Goal: Information Seeking & Learning: Learn about a topic

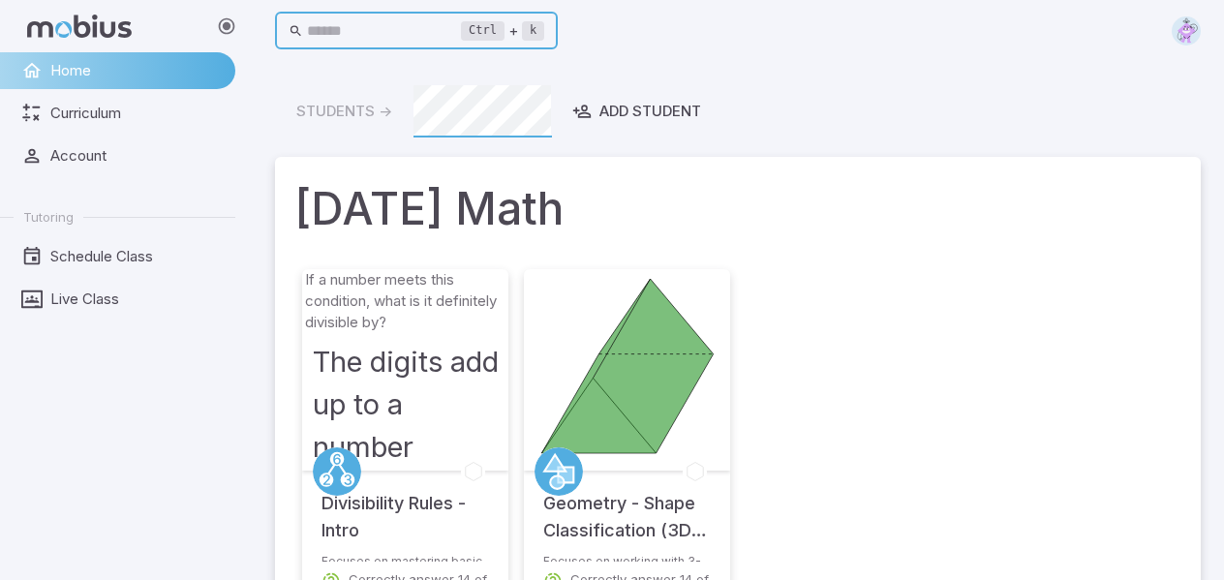
click at [451, 34] on input "text" at bounding box center [384, 32] width 155 height 38
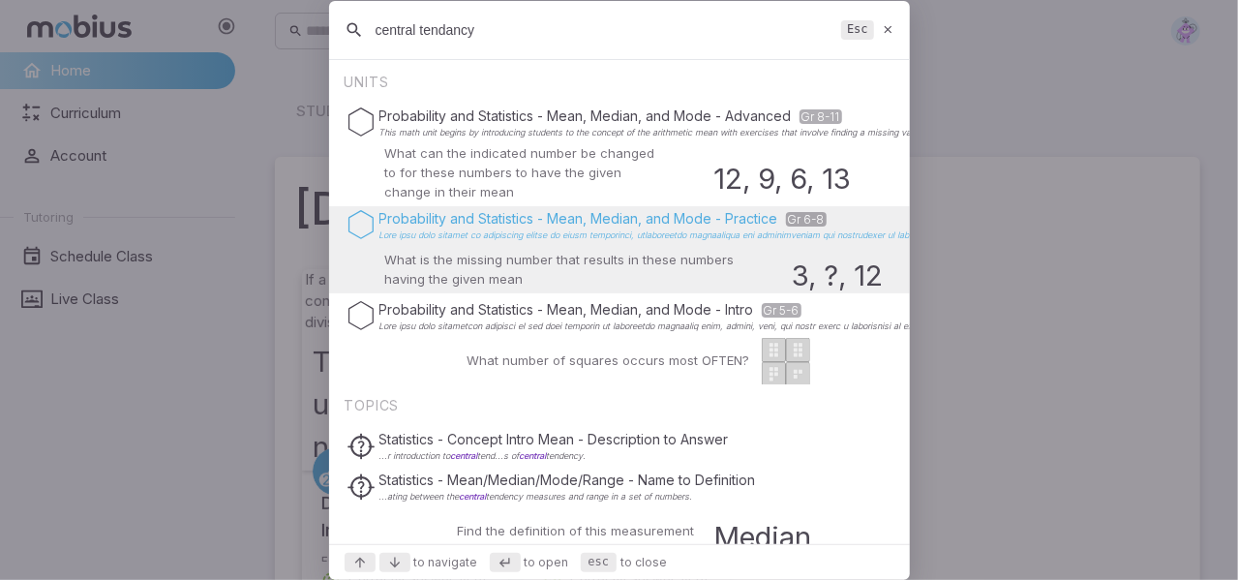
type input "central tendancy"
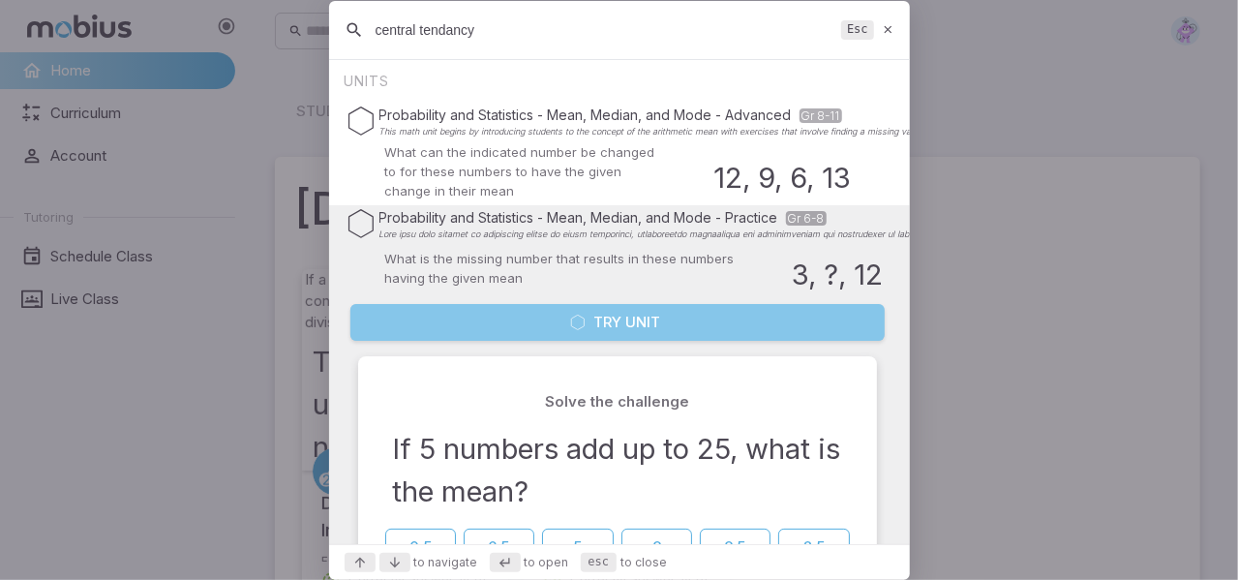
click at [647, 317] on button "Try Unit" at bounding box center [617, 322] width 534 height 37
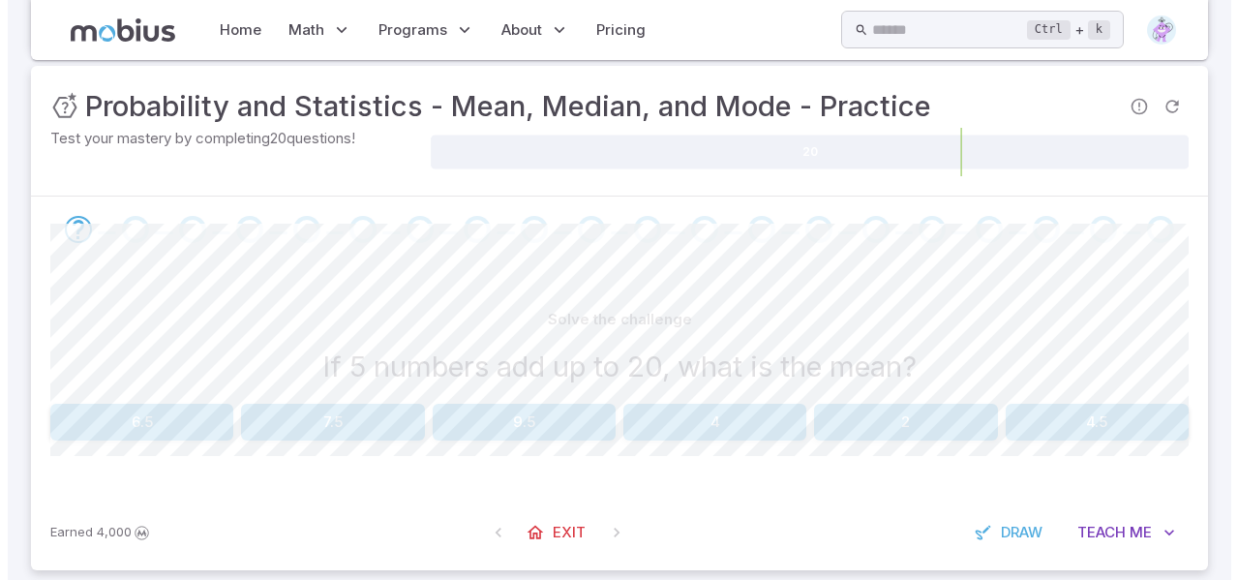
scroll to position [323, 0]
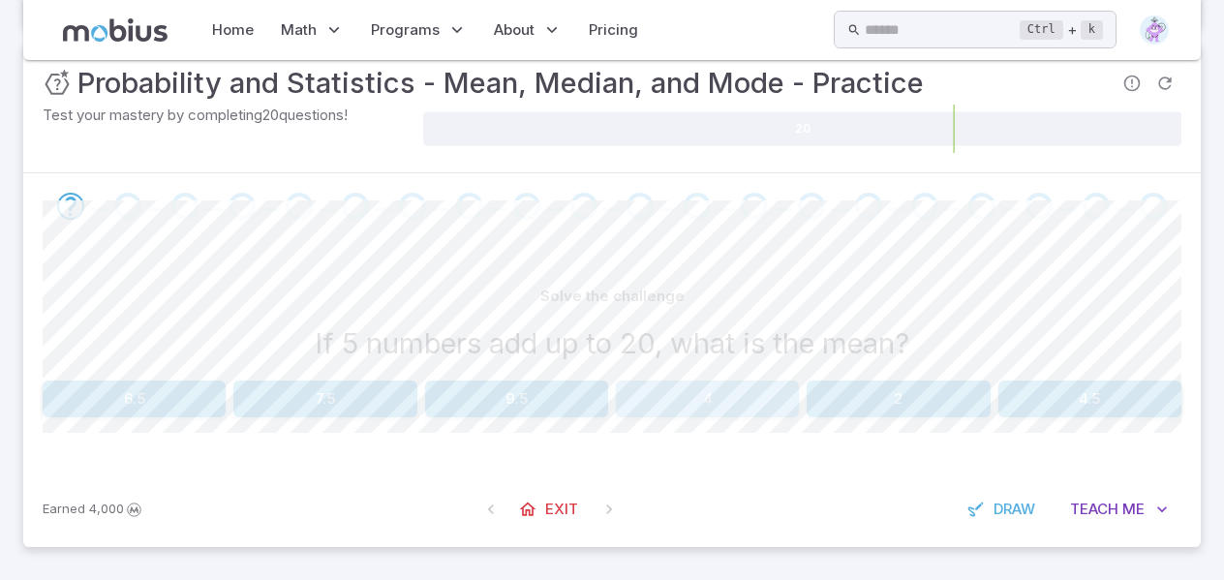
click at [696, 394] on button "4" at bounding box center [707, 398] width 183 height 37
click at [703, 394] on button "15" at bounding box center [707, 398] width 183 height 37
click at [725, 399] on button "25" at bounding box center [707, 398] width 183 height 37
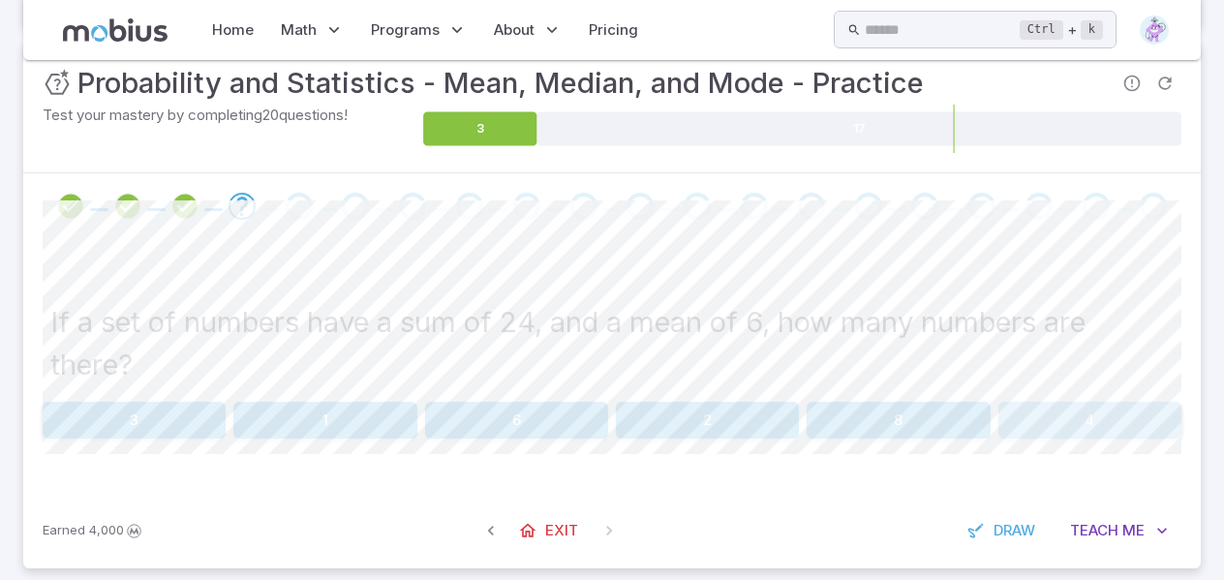
click at [1129, 412] on button "4" at bounding box center [1089, 420] width 183 height 37
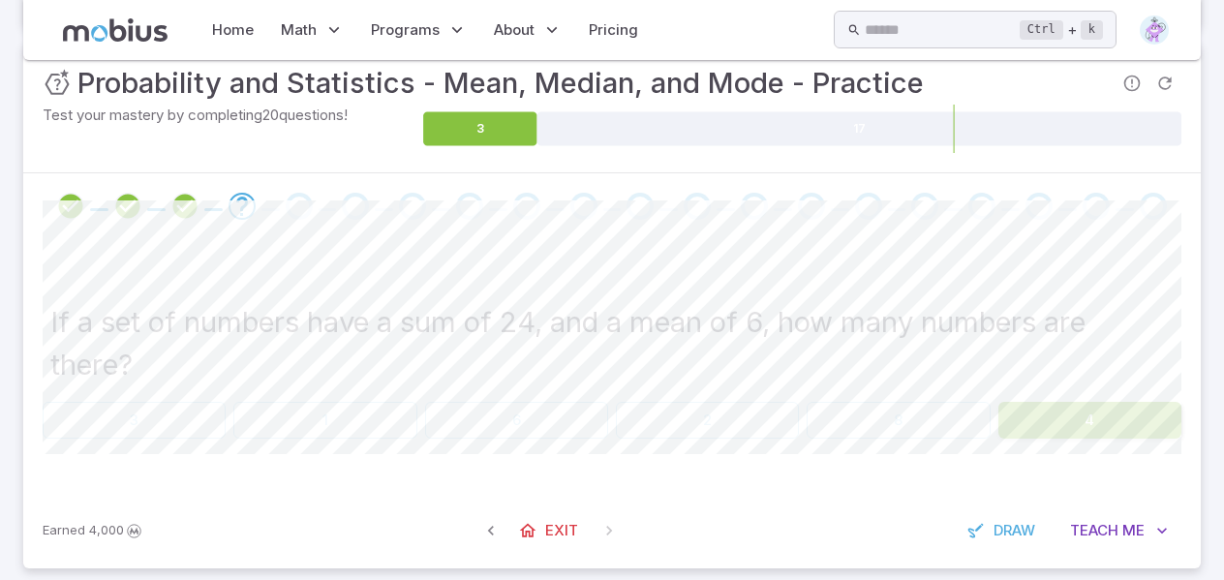
click at [1129, 412] on button "4" at bounding box center [1089, 420] width 183 height 37
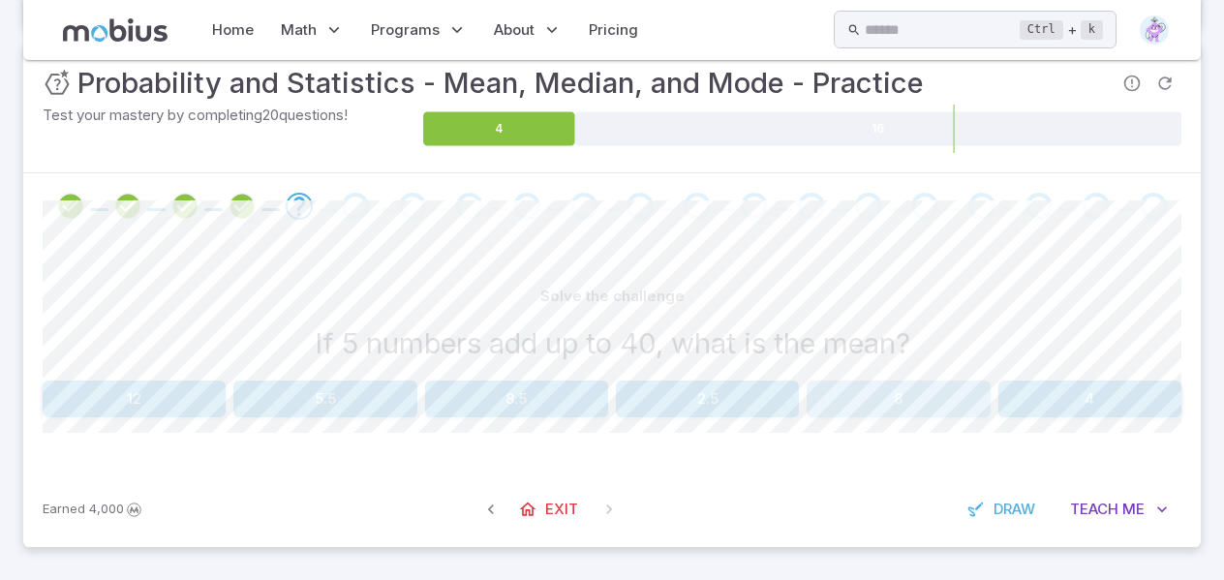
click at [951, 407] on button "8" at bounding box center [897, 398] width 183 height 37
click at [947, 397] on button "3" at bounding box center [897, 398] width 183 height 37
click at [993, 485] on div "Earned 4,000 Exit Draw Teach Me" at bounding box center [611, 509] width 1177 height 76
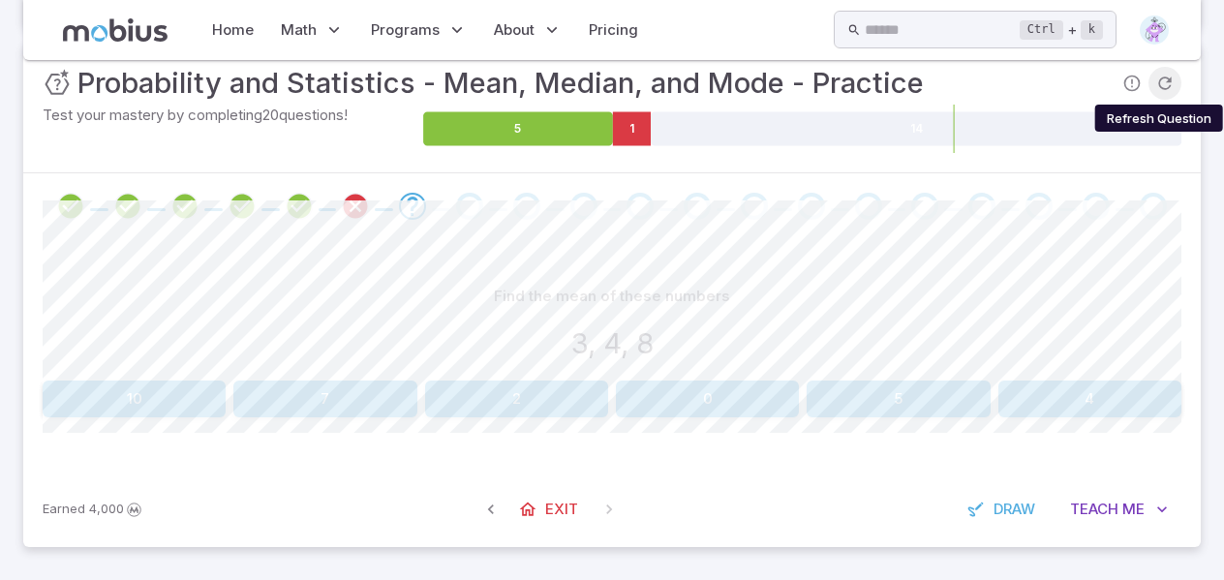
click at [1167, 76] on icon "Refresh Question" at bounding box center [1164, 83] width 19 height 19
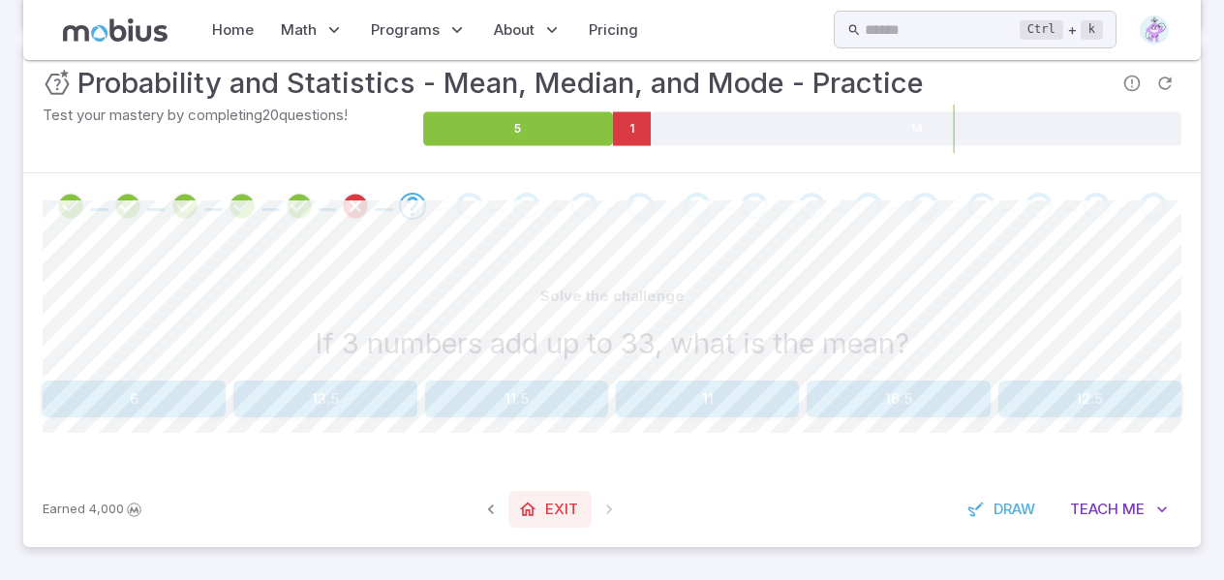
click at [545, 507] on span "Exit" at bounding box center [561, 509] width 33 height 21
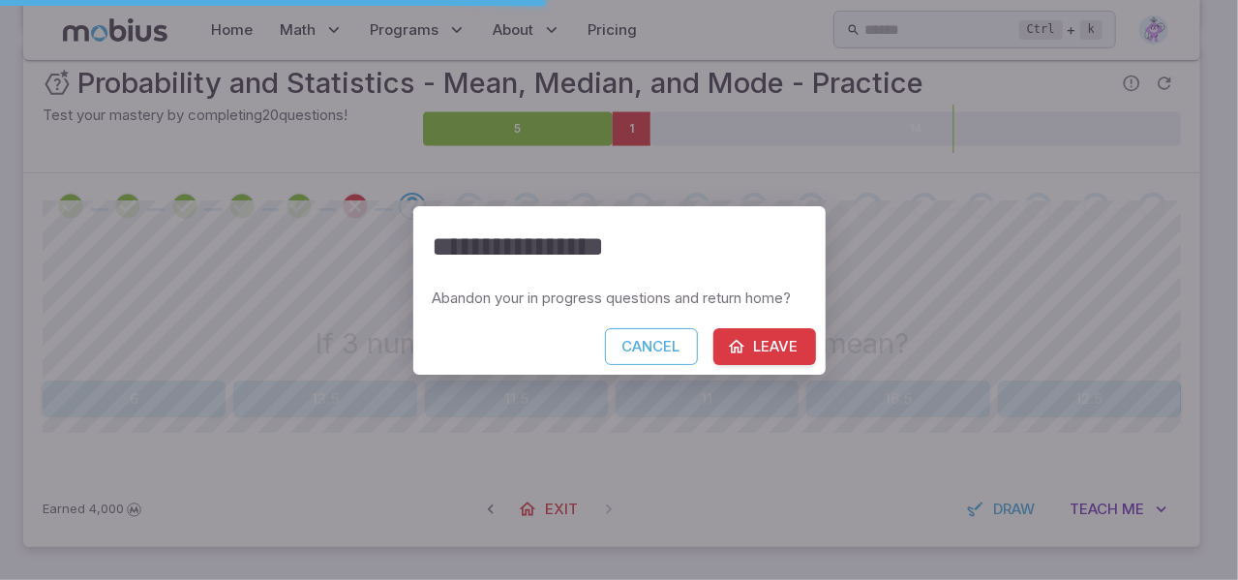
click at [790, 347] on button "Leave" at bounding box center [764, 346] width 103 height 37
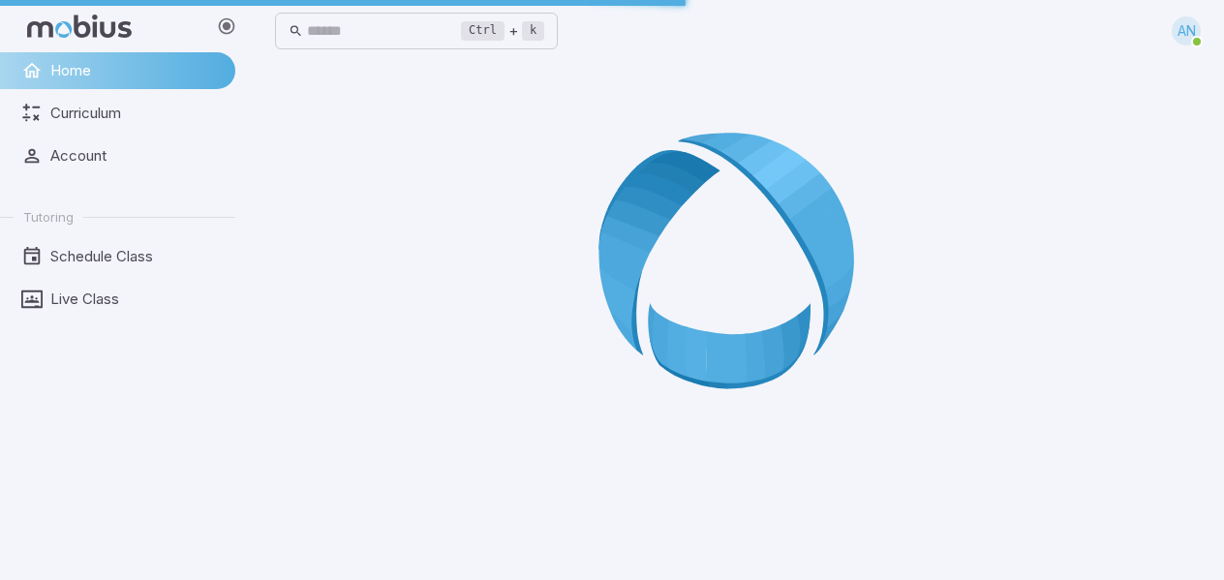
scroll to position [0, 0]
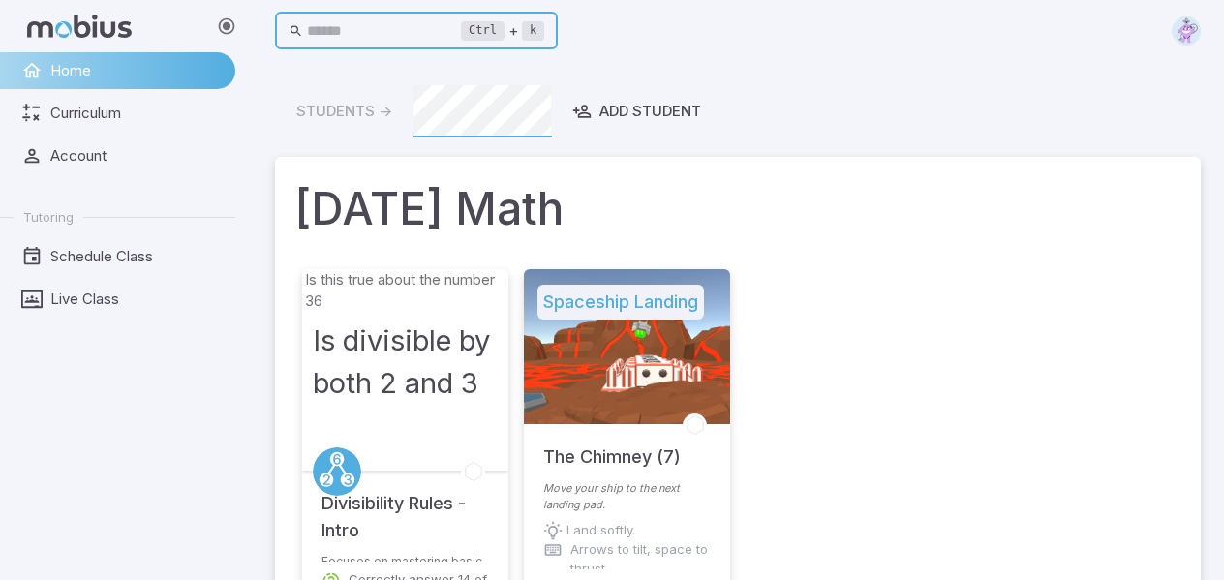
click at [462, 22] on input "text" at bounding box center [384, 32] width 155 height 38
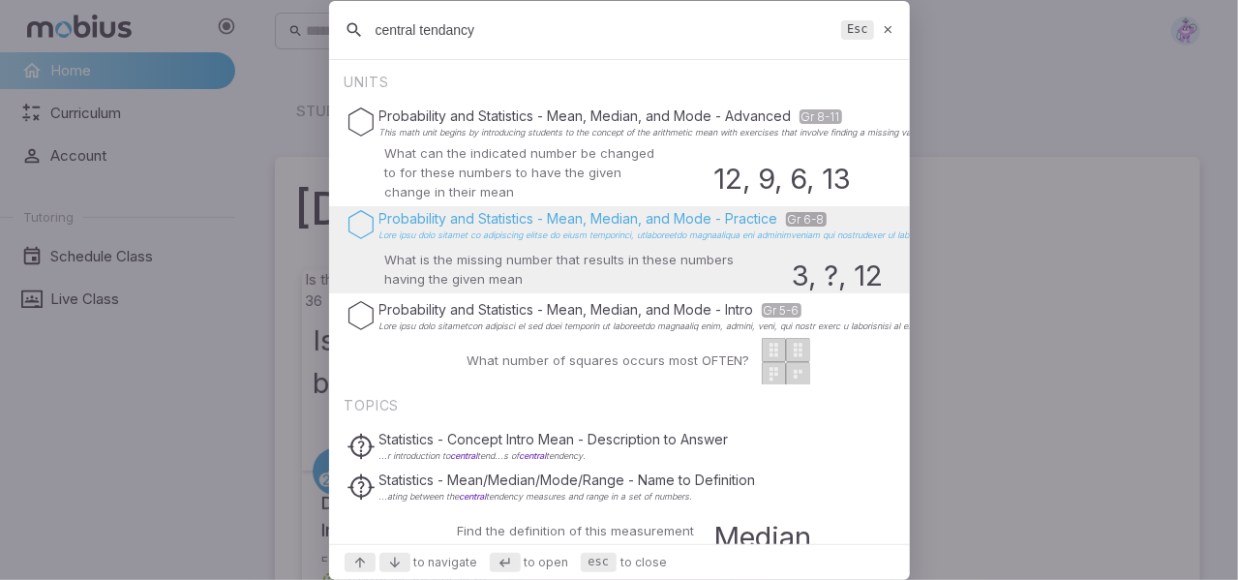
type input "central tendancy"
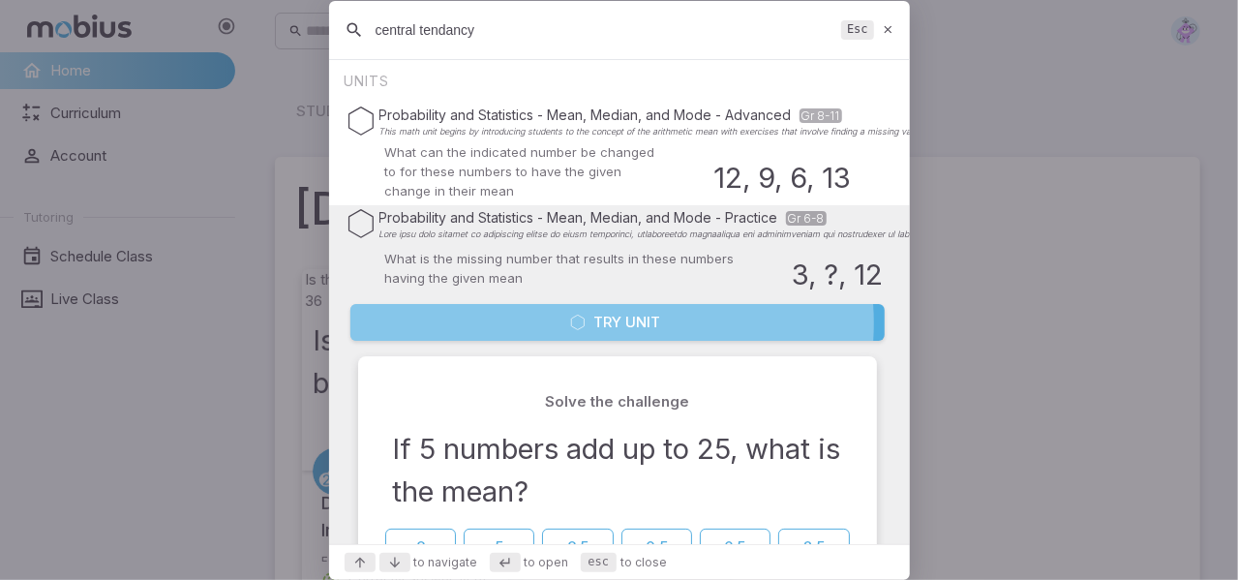
click at [612, 323] on button "Try Unit" at bounding box center [617, 322] width 534 height 37
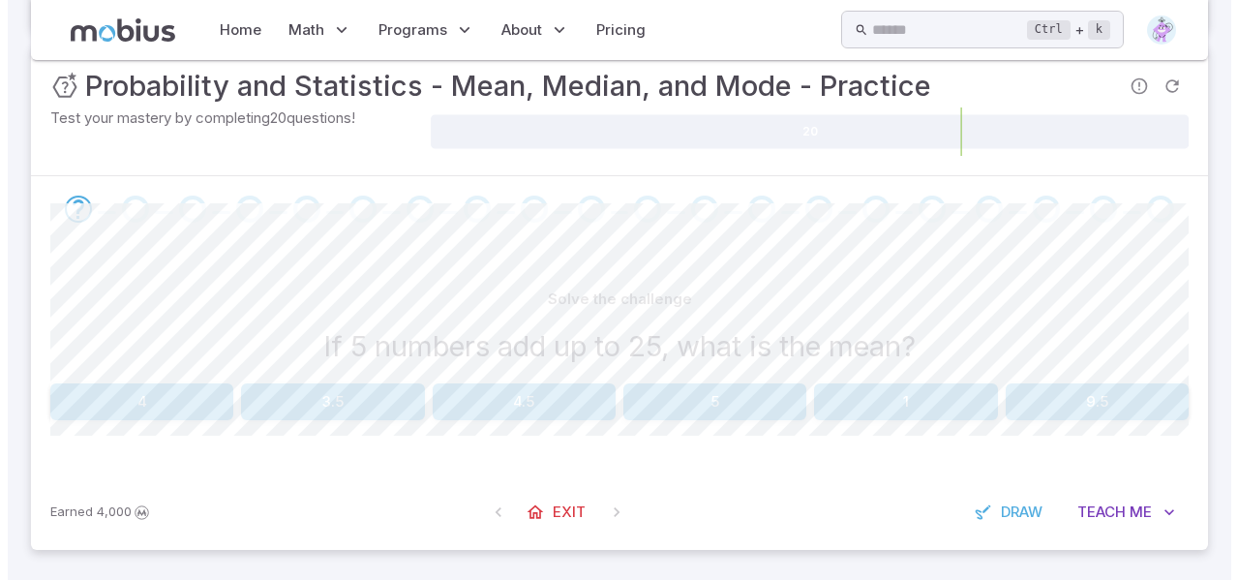
scroll to position [323, 0]
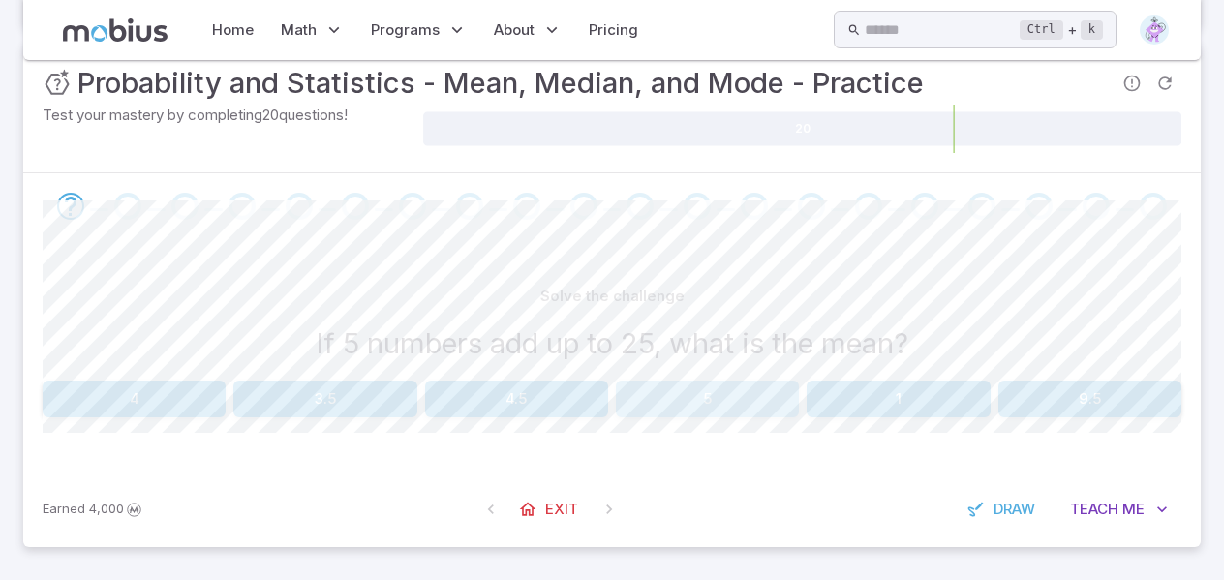
click at [736, 384] on button "5" at bounding box center [707, 398] width 183 height 37
click at [363, 388] on button "20" at bounding box center [324, 398] width 183 height 37
click at [161, 385] on button "15" at bounding box center [134, 398] width 183 height 37
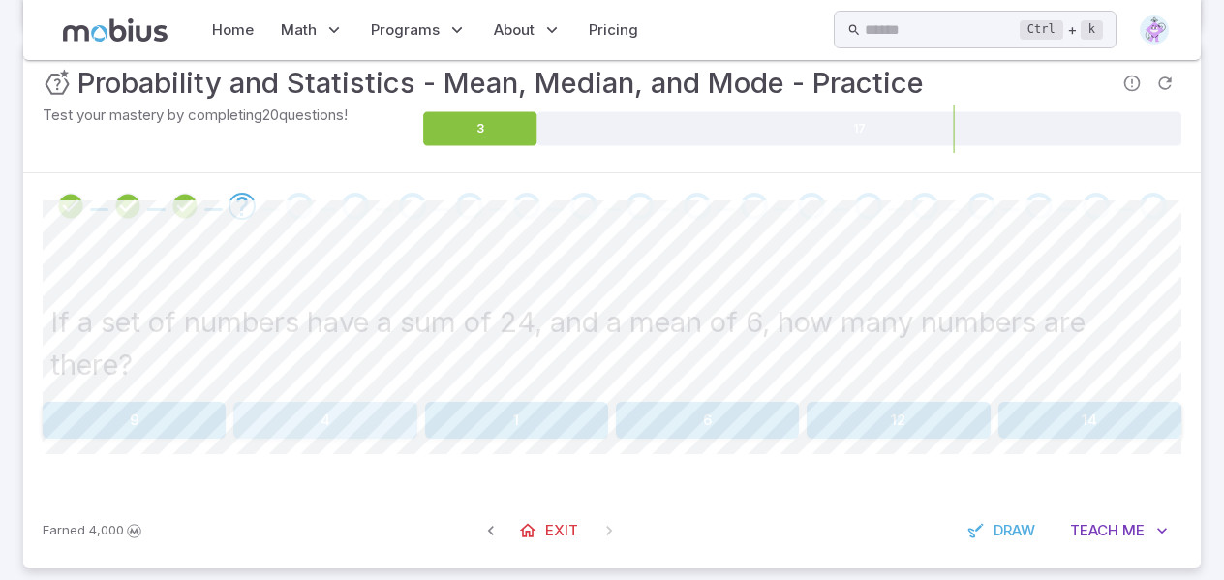
click at [303, 419] on button "4" at bounding box center [324, 420] width 183 height 37
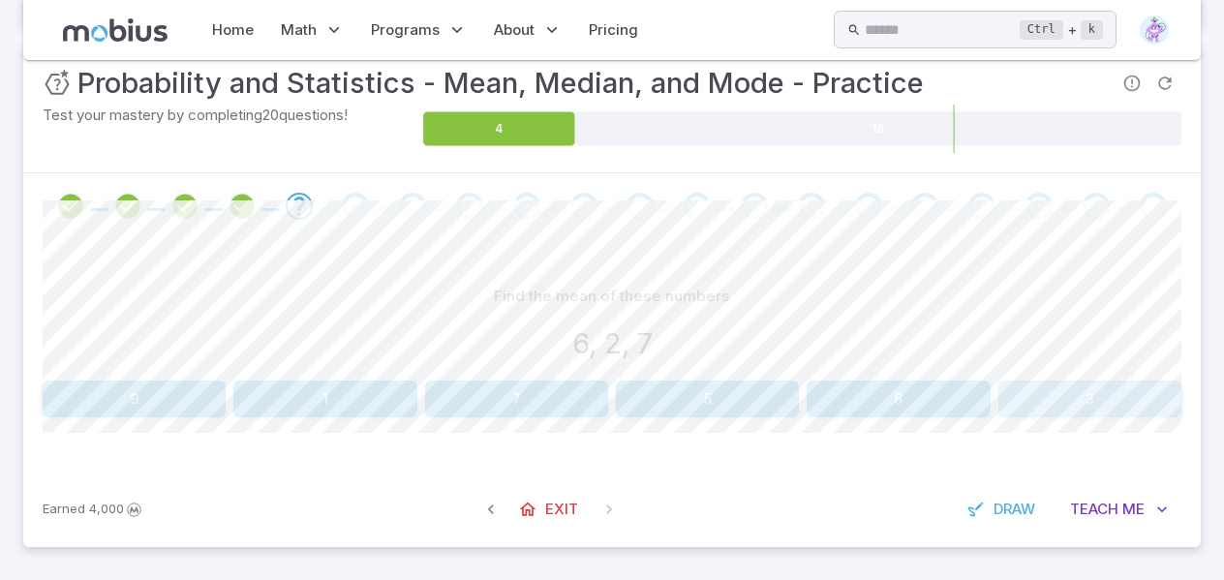
click at [1066, 394] on button "3" at bounding box center [1089, 398] width 183 height 37
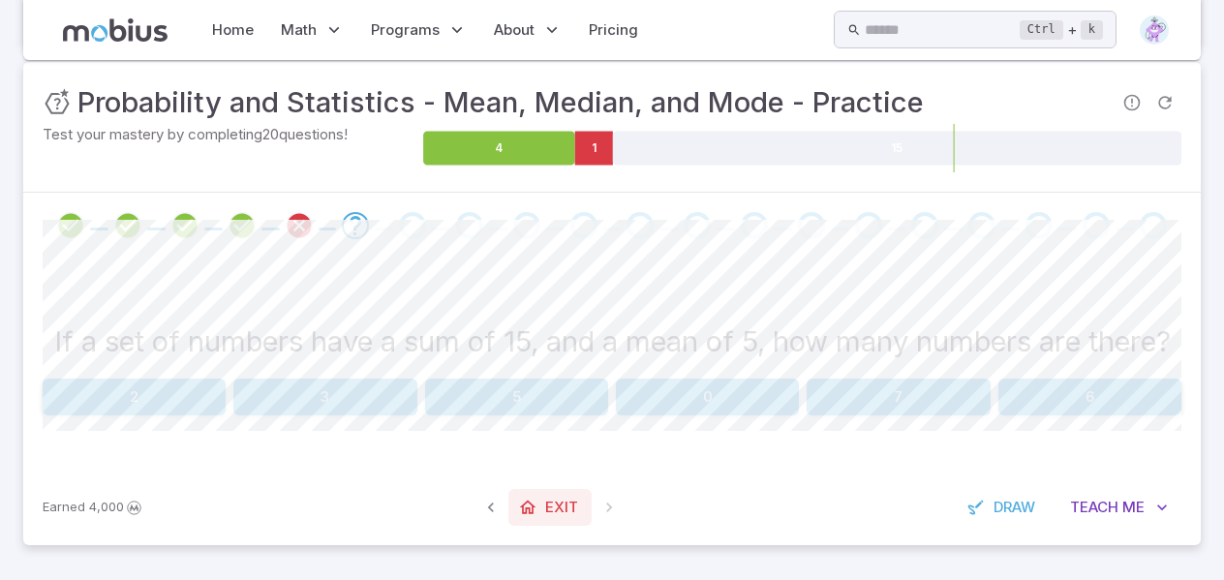
click at [561, 518] on span "Exit" at bounding box center [561, 507] width 33 height 21
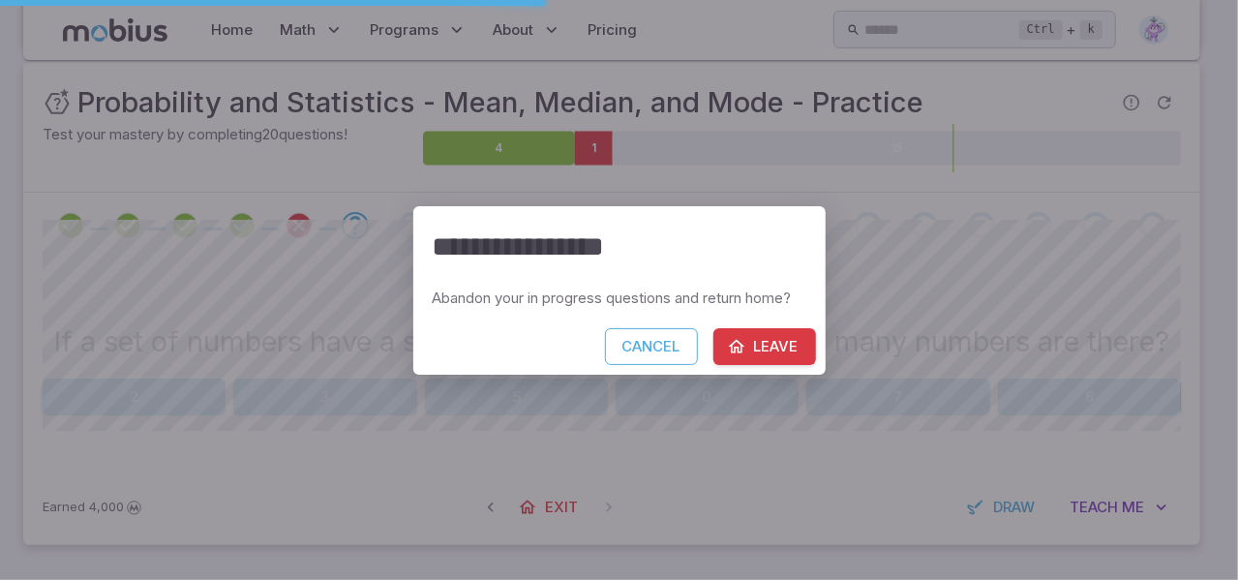
click at [772, 354] on button "Leave" at bounding box center [764, 346] width 103 height 37
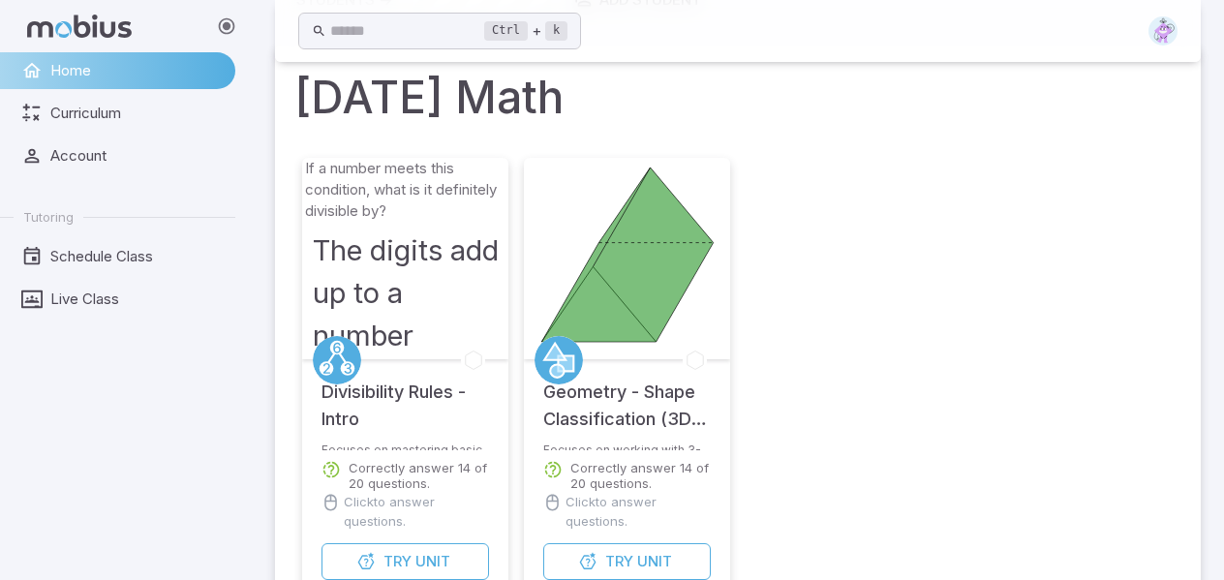
scroll to position [0, 0]
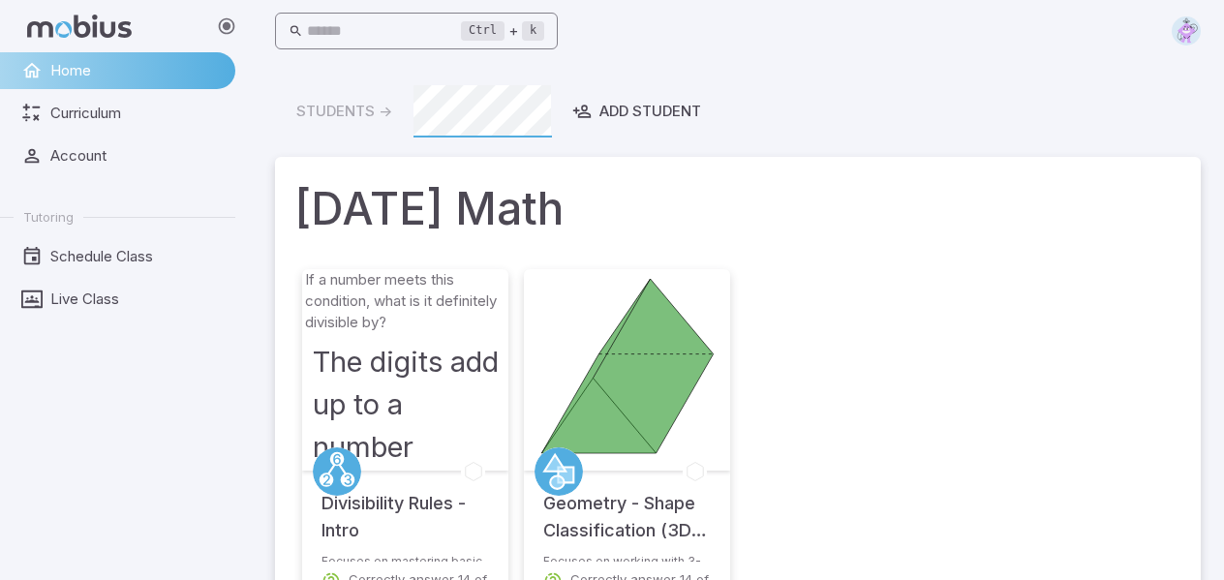
click at [362, 23] on input "text" at bounding box center [384, 32] width 155 height 38
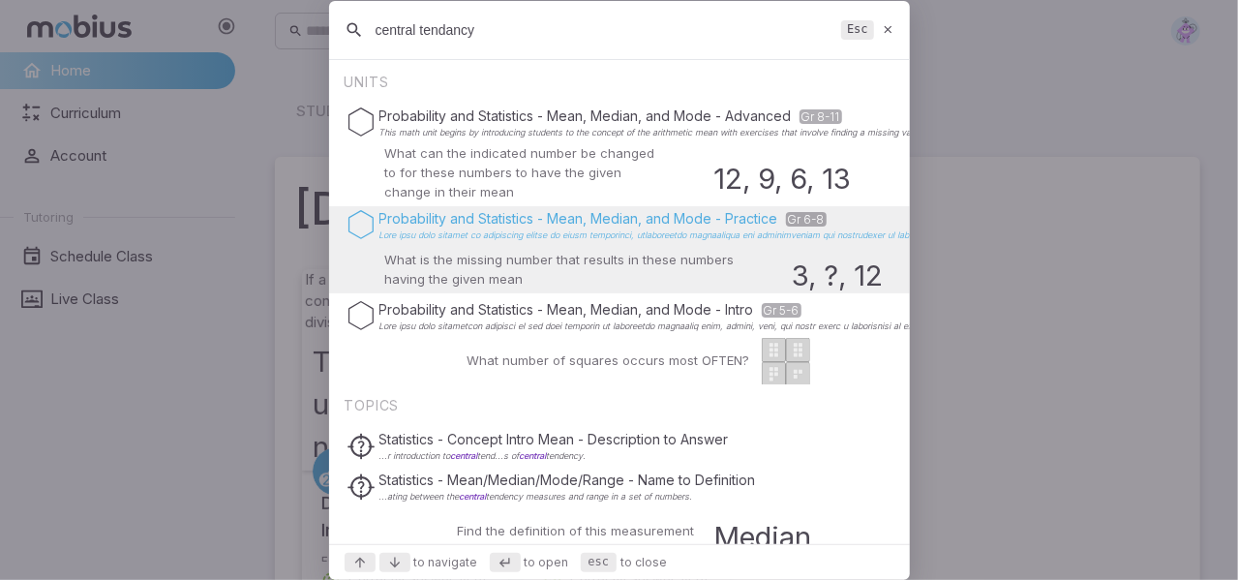
type input "central tendancy"
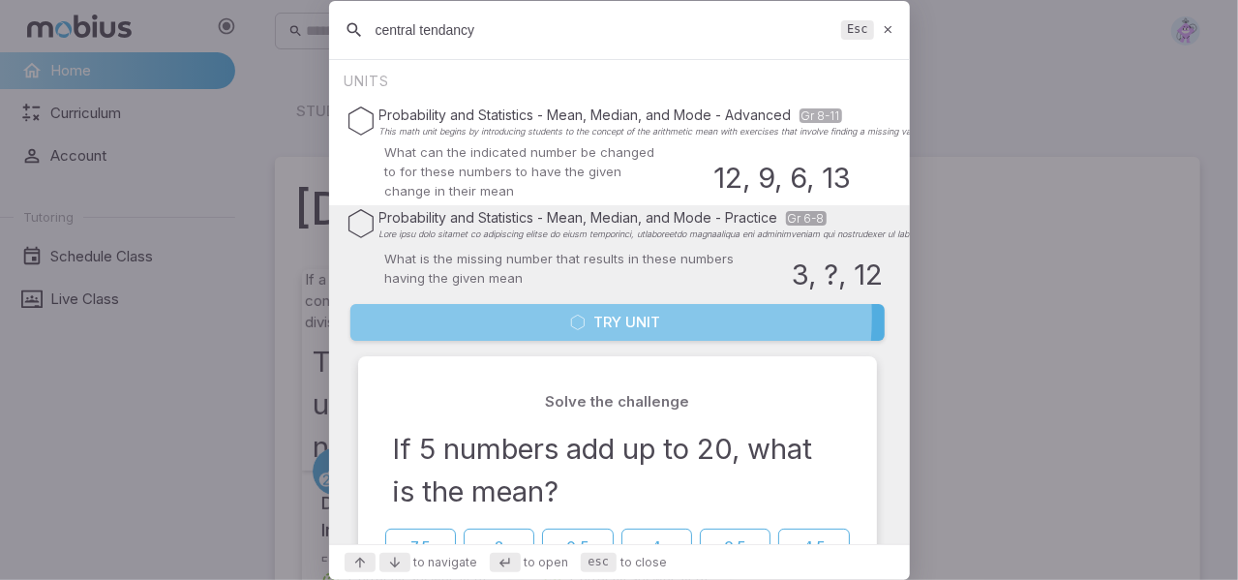
click at [575, 317] on icon "Suggestions" at bounding box center [577, 322] width 15 height 15
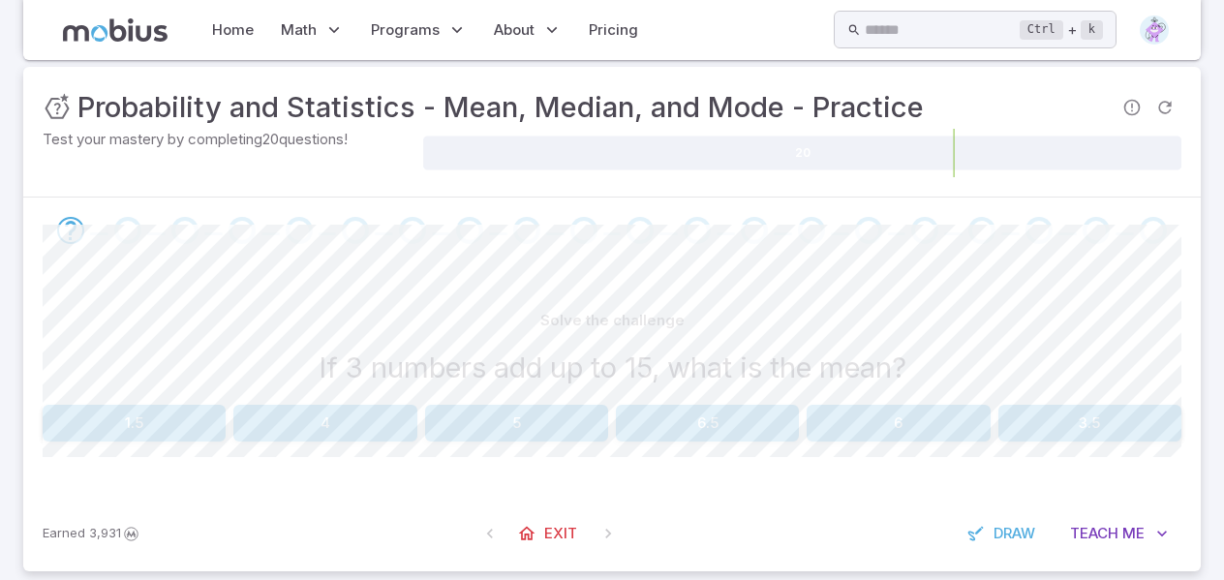
scroll to position [323, 0]
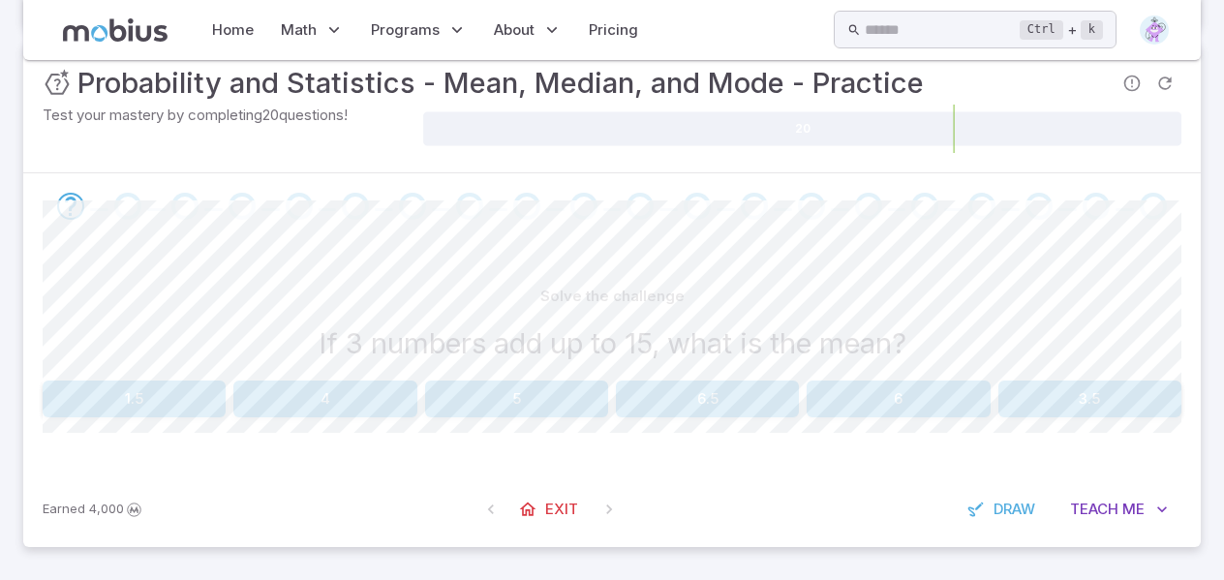
click at [505, 389] on button "5" at bounding box center [516, 398] width 183 height 37
click at [132, 392] on button "24" at bounding box center [134, 398] width 183 height 37
drag, startPoint x: 887, startPoint y: 374, endPoint x: 884, endPoint y: 417, distance: 43.7
click at [884, 417] on div "Solve the challenge If 5 numbers have a mean of 6, what is their sum? 33 34.5 3…" at bounding box center [612, 355] width 1138 height 232
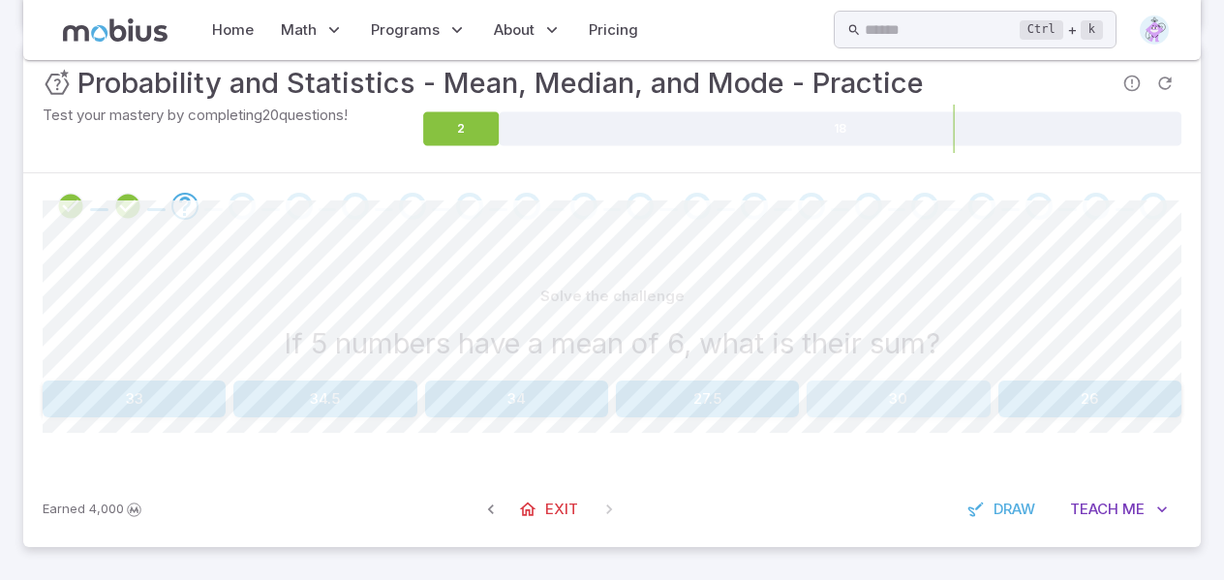
click at [884, 410] on button "30" at bounding box center [897, 398] width 183 height 37
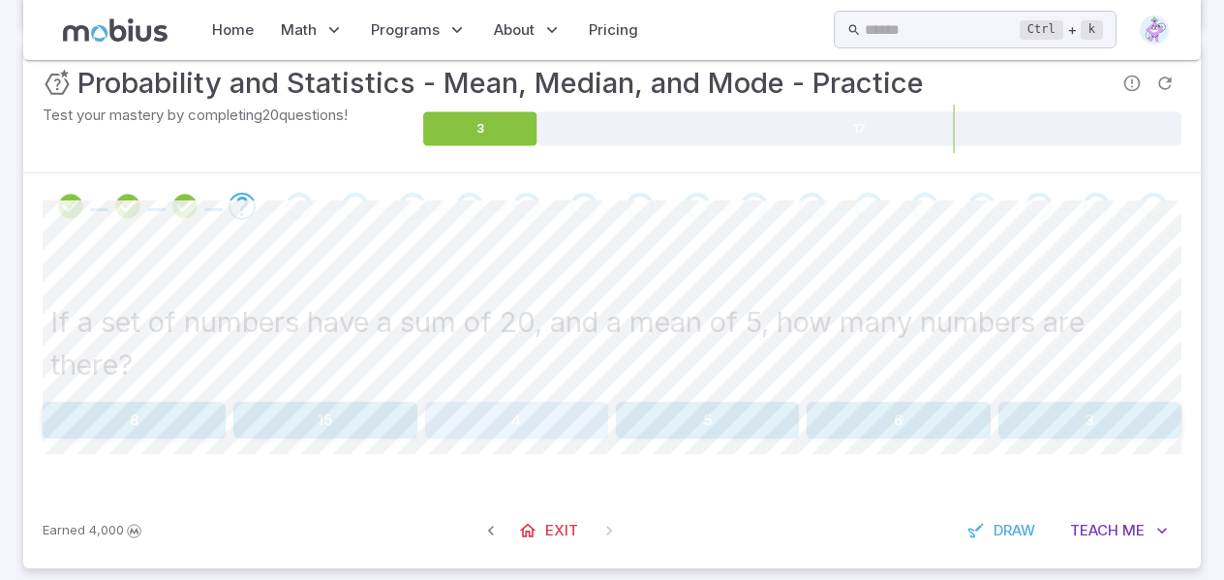
click at [532, 426] on button "4" at bounding box center [516, 420] width 183 height 37
click at [377, 426] on button "4" at bounding box center [324, 420] width 183 height 37
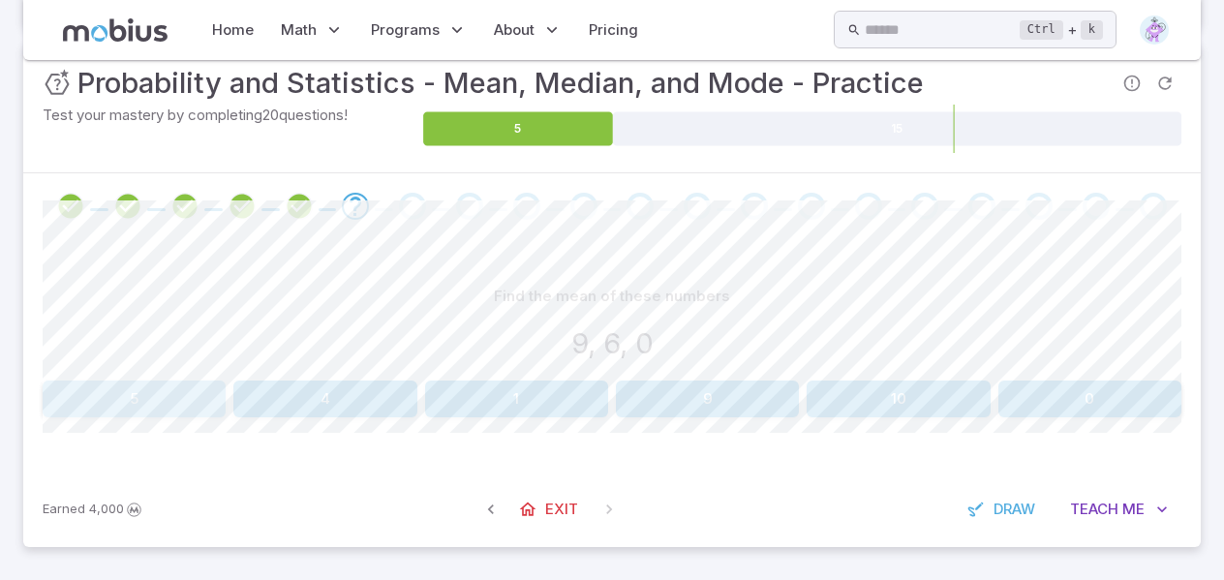
click at [134, 392] on button "5" at bounding box center [134, 398] width 183 height 37
click at [533, 398] on button "9" at bounding box center [516, 398] width 183 height 37
click at [129, 380] on button "8" at bounding box center [134, 398] width 183 height 37
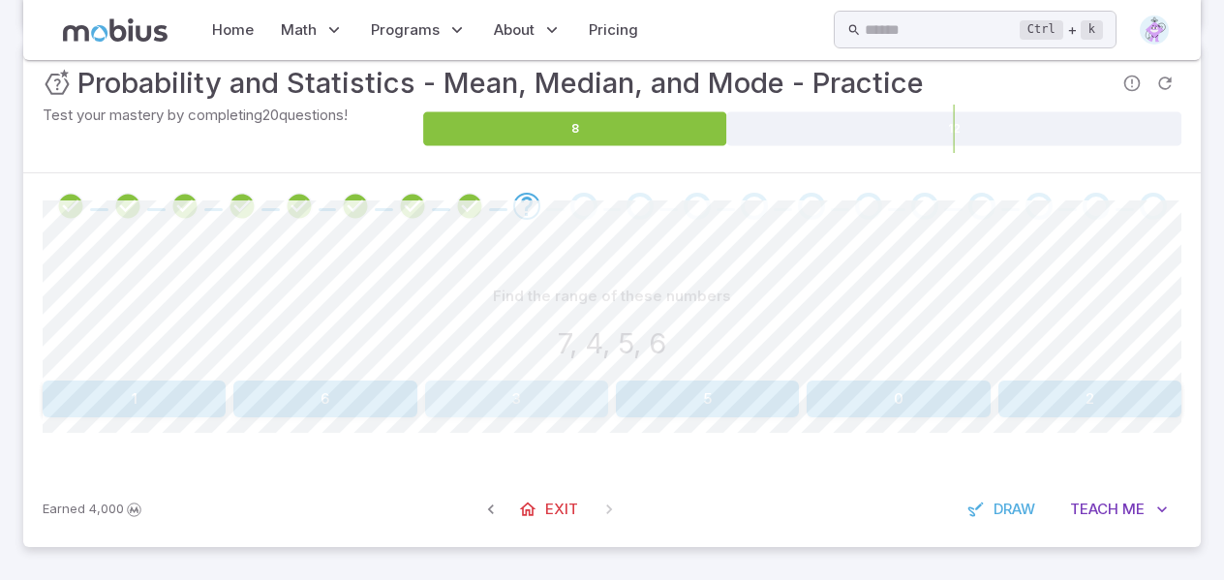
click at [503, 399] on button "3" at bounding box center [516, 398] width 183 height 37
click at [953, 394] on button "6" at bounding box center [897, 398] width 183 height 37
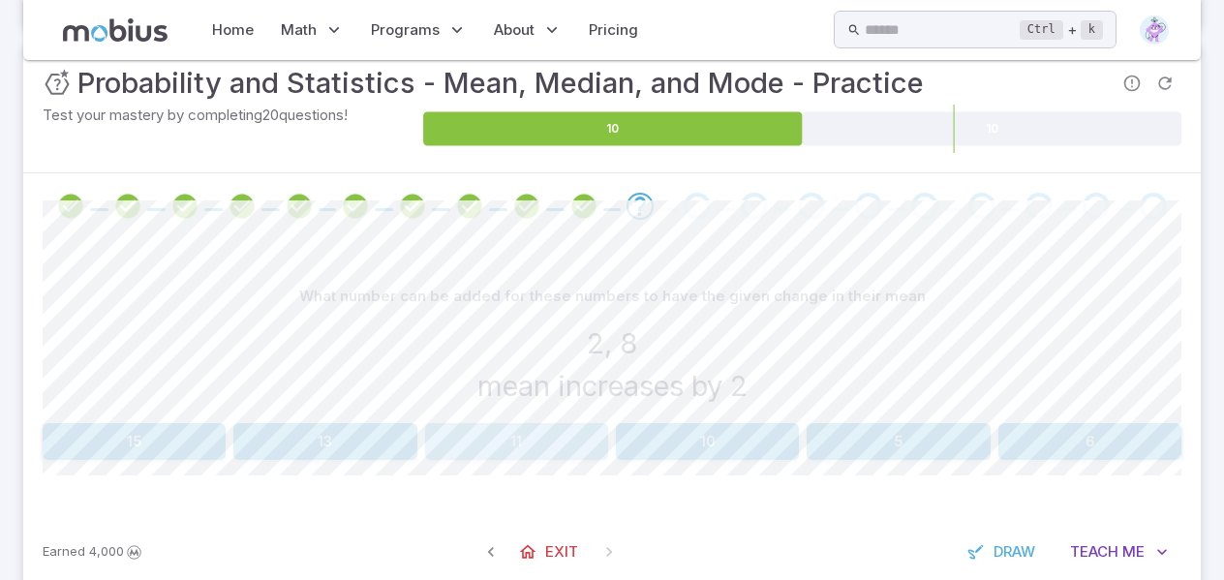
click at [533, 452] on button "11" at bounding box center [516, 441] width 183 height 37
click at [145, 420] on div "What number can be removed for these numbers to have the given change in their …" at bounding box center [612, 369] width 1138 height 182
click at [143, 427] on button "7" at bounding box center [134, 441] width 183 height 37
click at [529, 454] on button "14" at bounding box center [516, 441] width 183 height 37
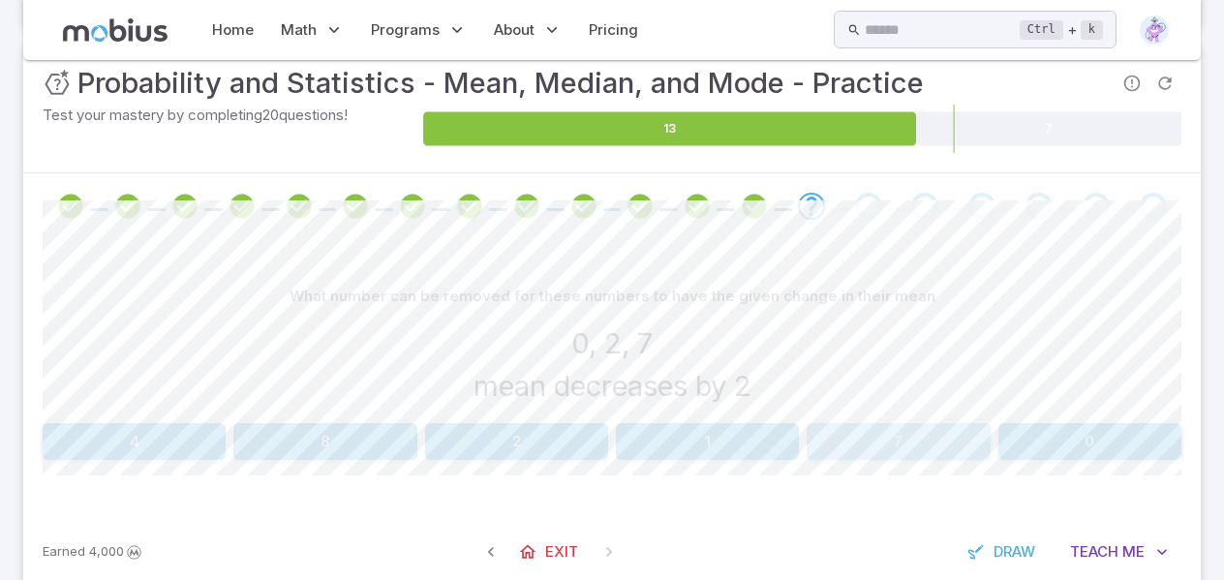
click at [857, 431] on button "7" at bounding box center [897, 441] width 183 height 37
click at [310, 437] on button "2" at bounding box center [324, 441] width 183 height 37
click at [296, 447] on button "1" at bounding box center [324, 441] width 183 height 37
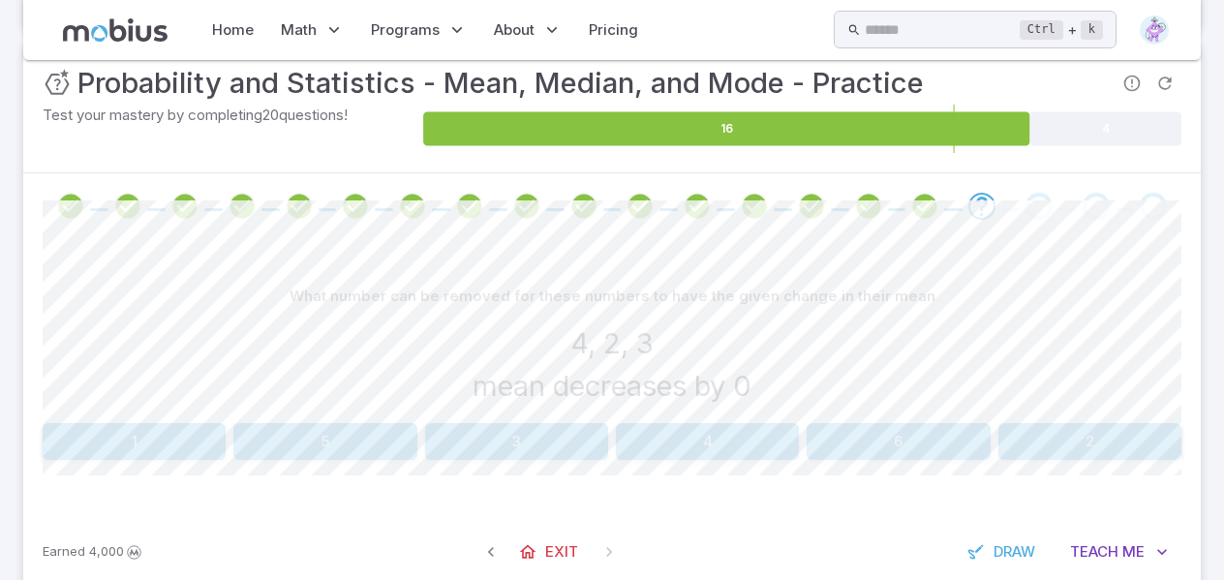
click at [465, 437] on button "3" at bounding box center [516, 441] width 183 height 37
click at [712, 443] on button "8" at bounding box center [707, 441] width 183 height 37
click at [525, 448] on button "9" at bounding box center [516, 441] width 183 height 37
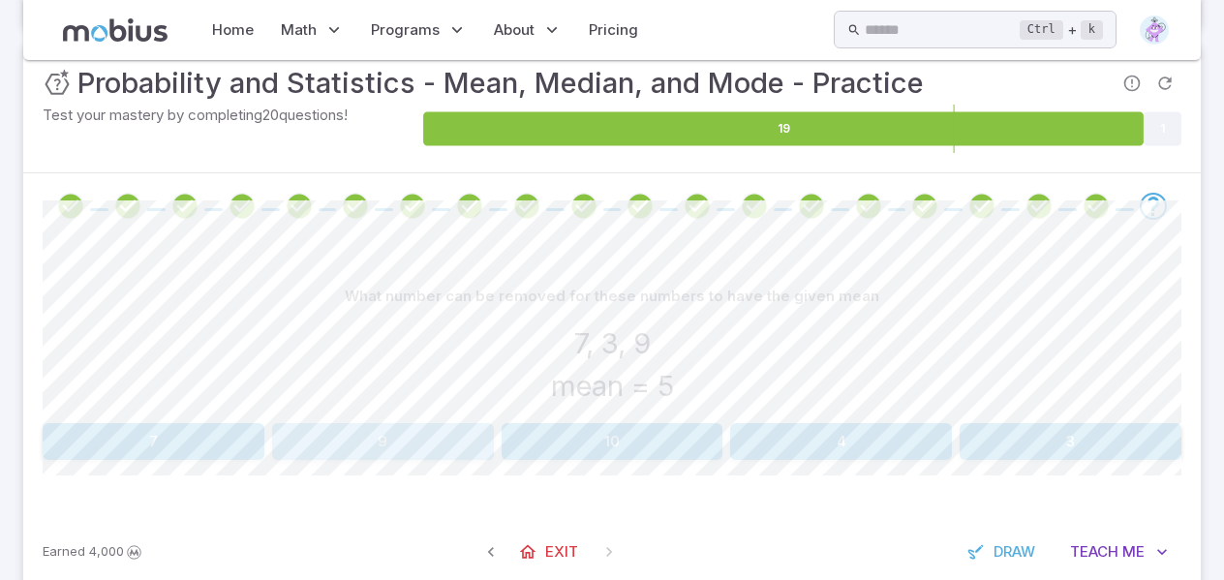
click at [368, 431] on button "9" at bounding box center [383, 441] width 222 height 37
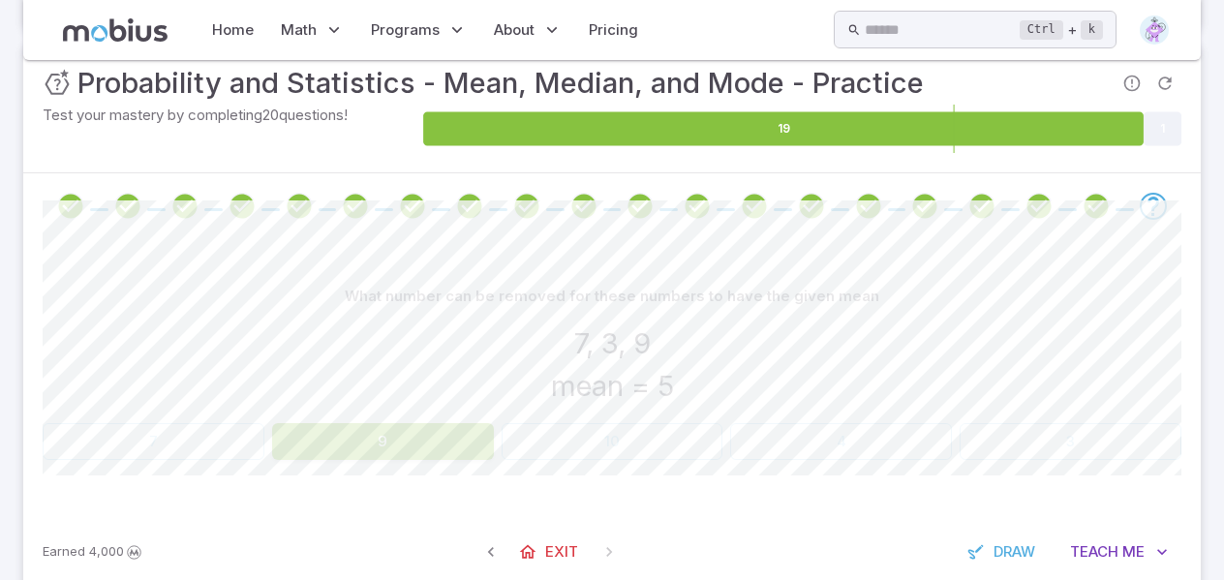
scroll to position [218, 0]
